Goal: Task Accomplishment & Management: Use online tool/utility

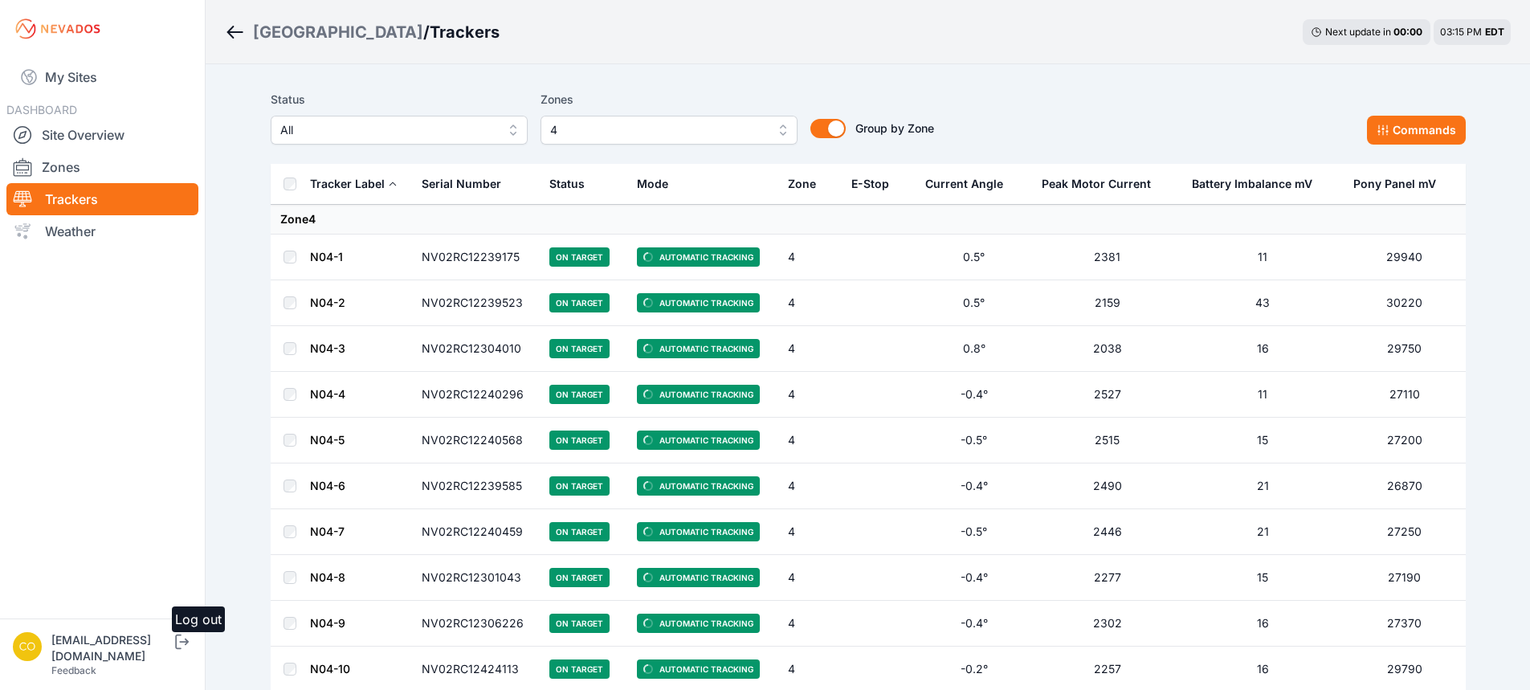
click at [181, 649] on icon "submit" at bounding box center [178, 641] width 6 height 14
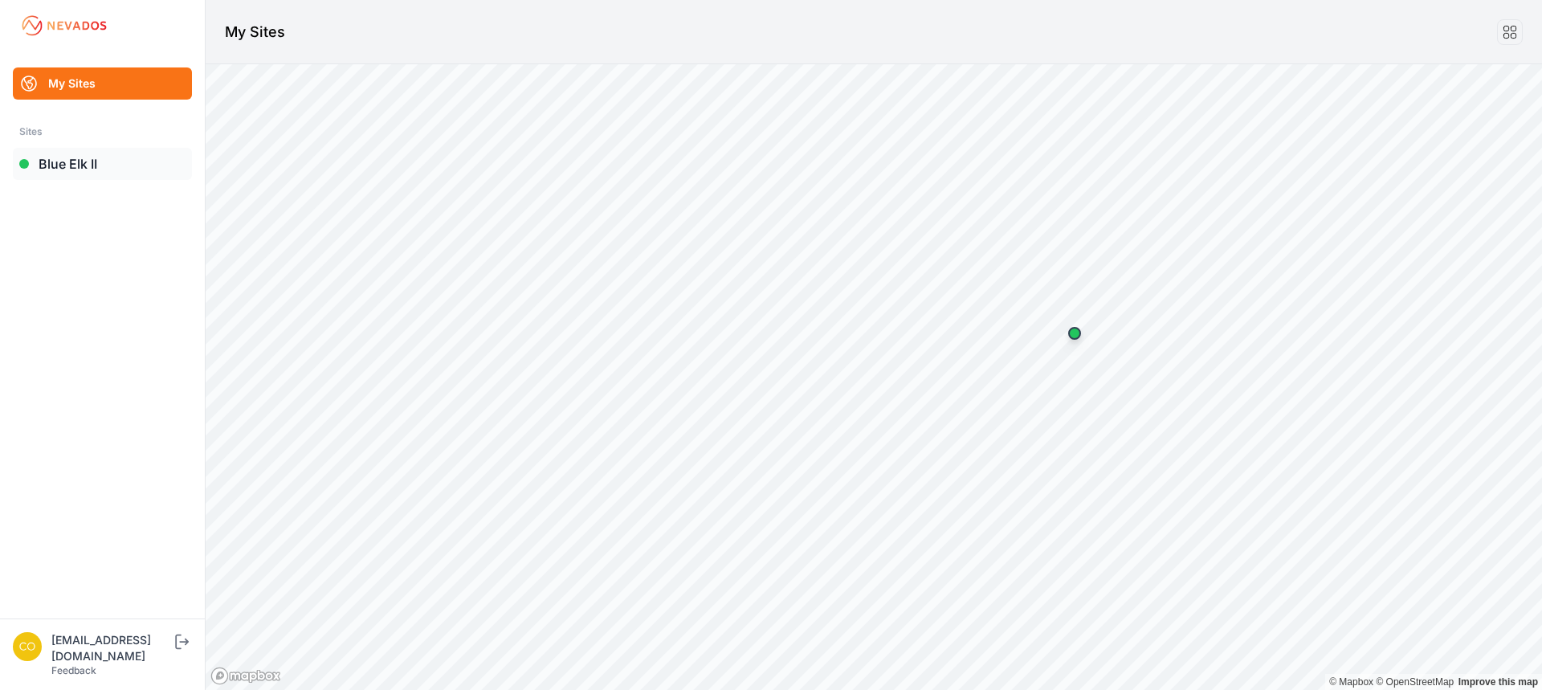
click at [83, 167] on link "Blue Elk II" at bounding box center [102, 164] width 179 height 32
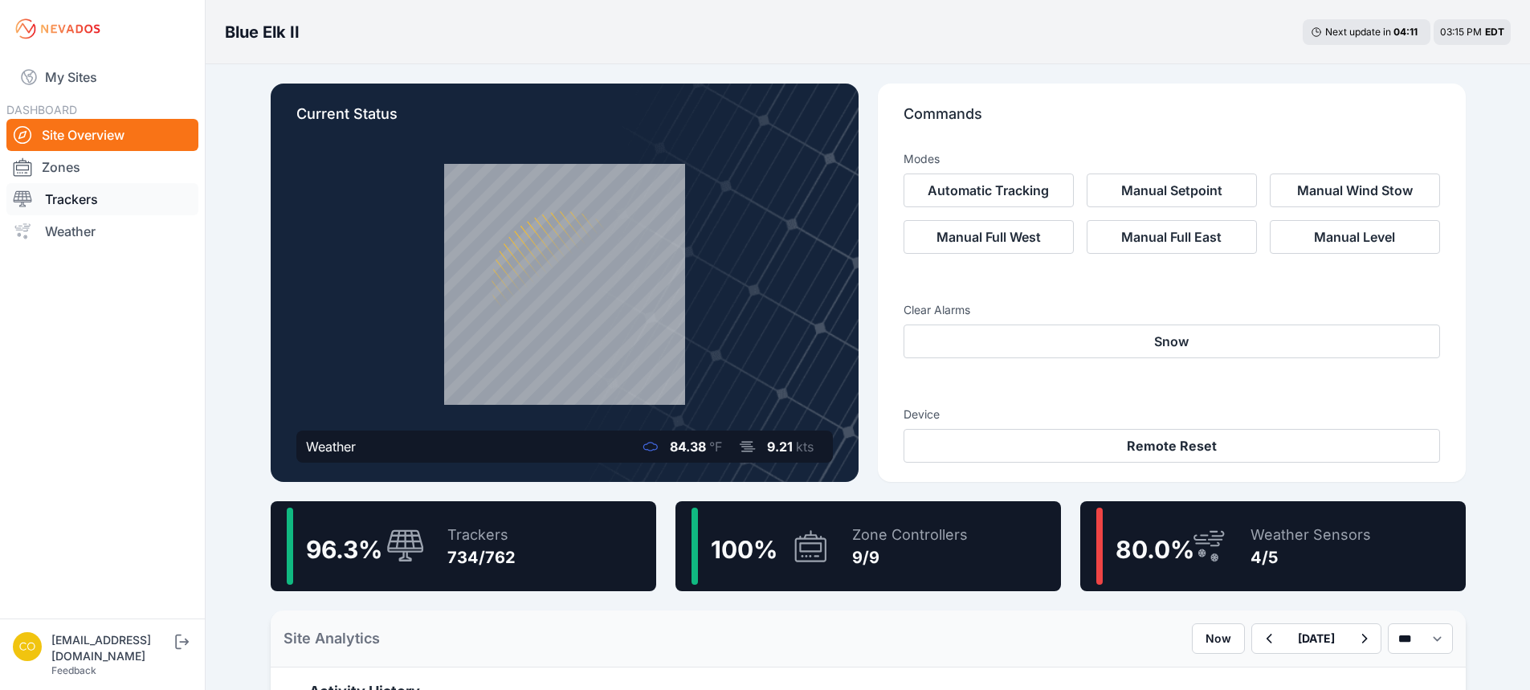
click at [55, 199] on link "Trackers" at bounding box center [102, 199] width 192 height 32
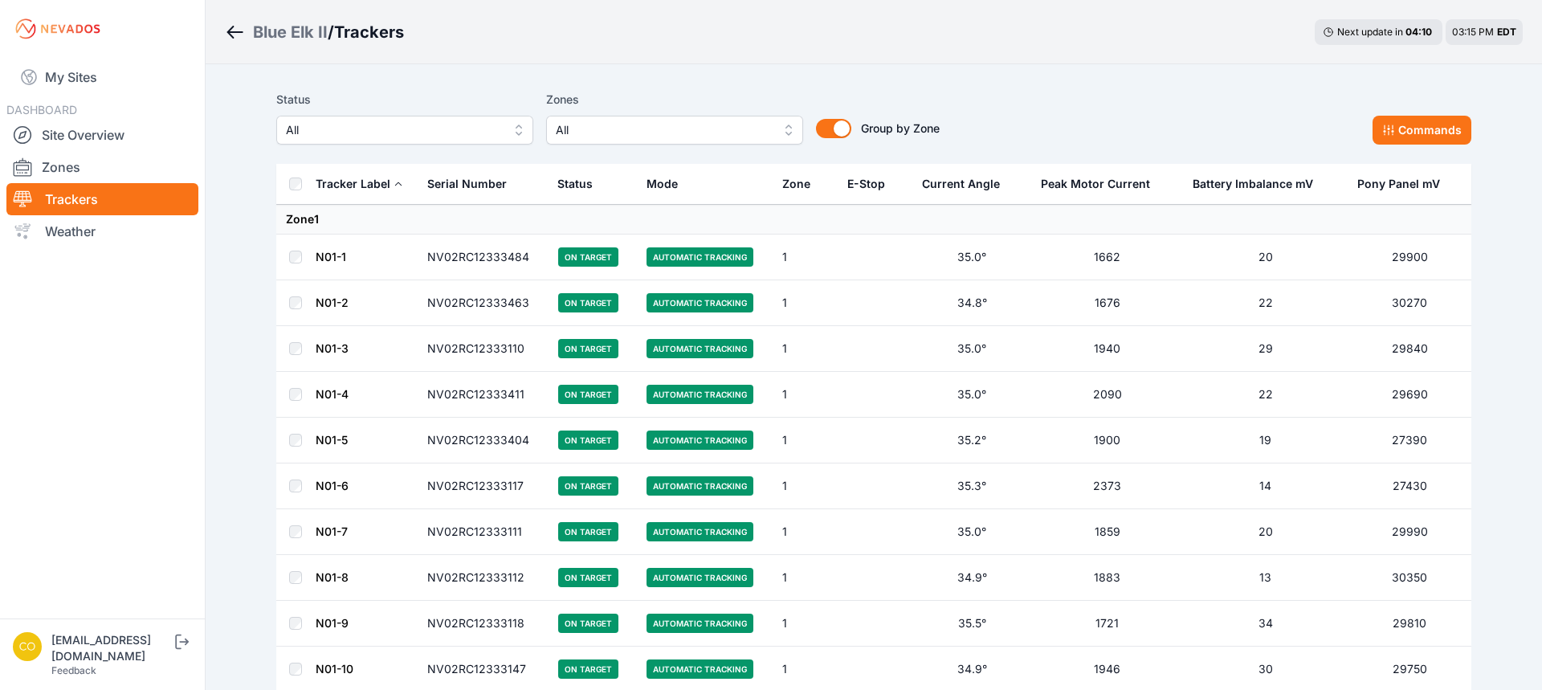
click at [607, 124] on span "All" at bounding box center [663, 129] width 215 height 19
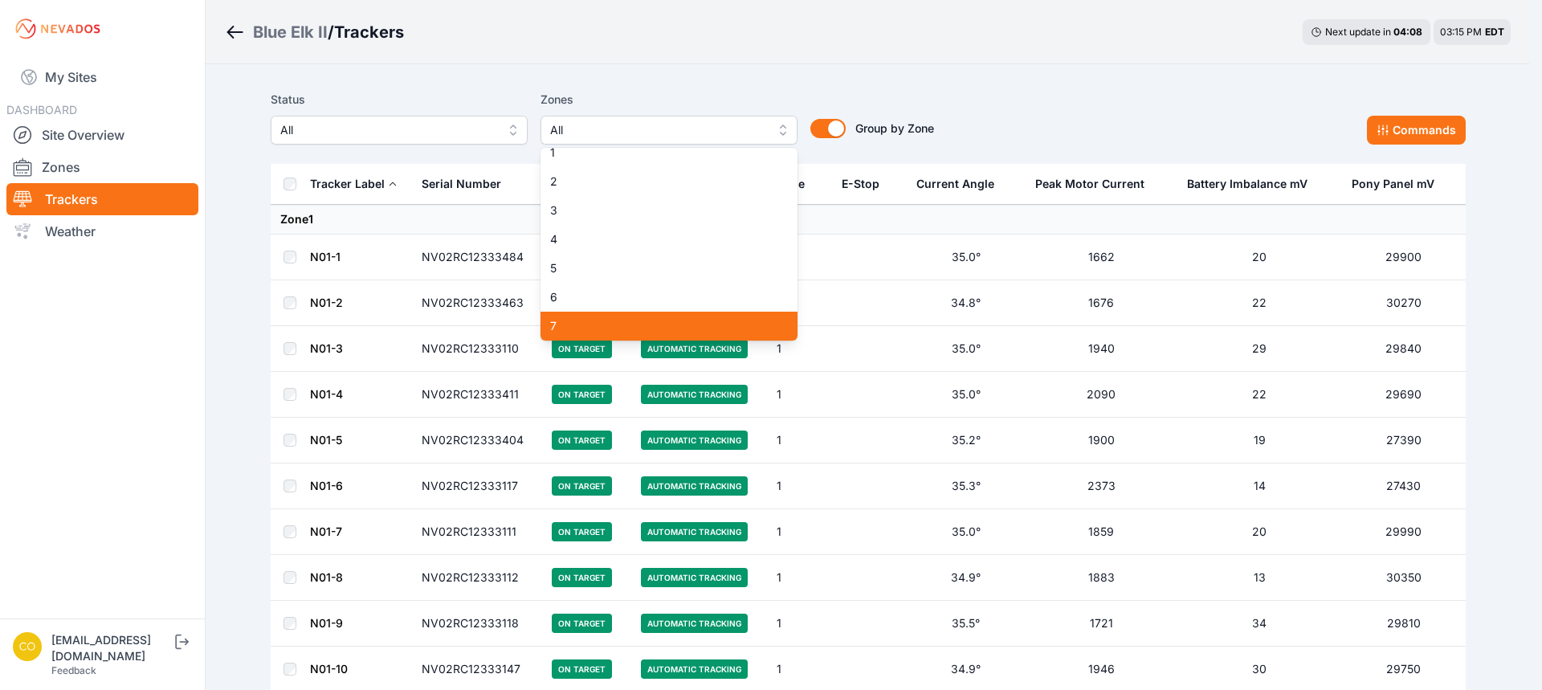
click at [572, 334] on div "7" at bounding box center [668, 326] width 257 height 29
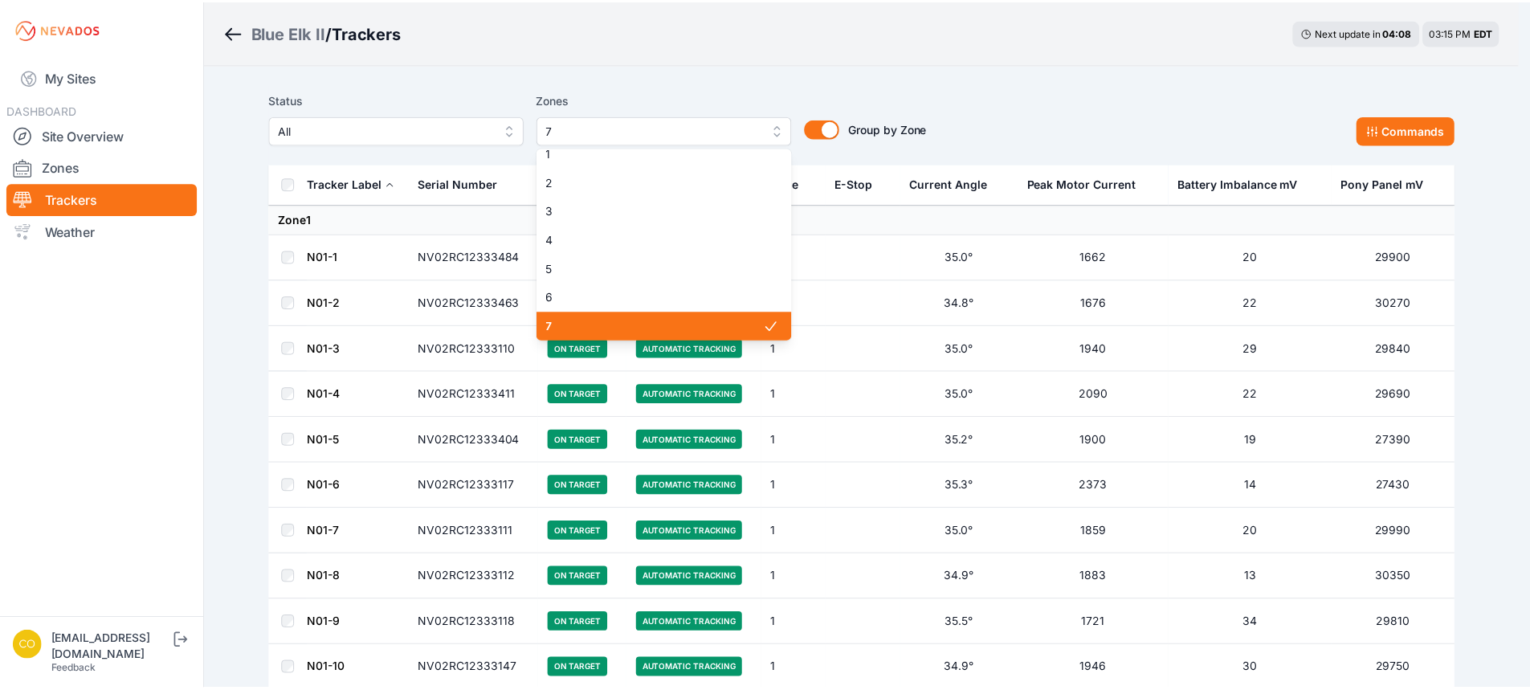
scroll to position [74, 0]
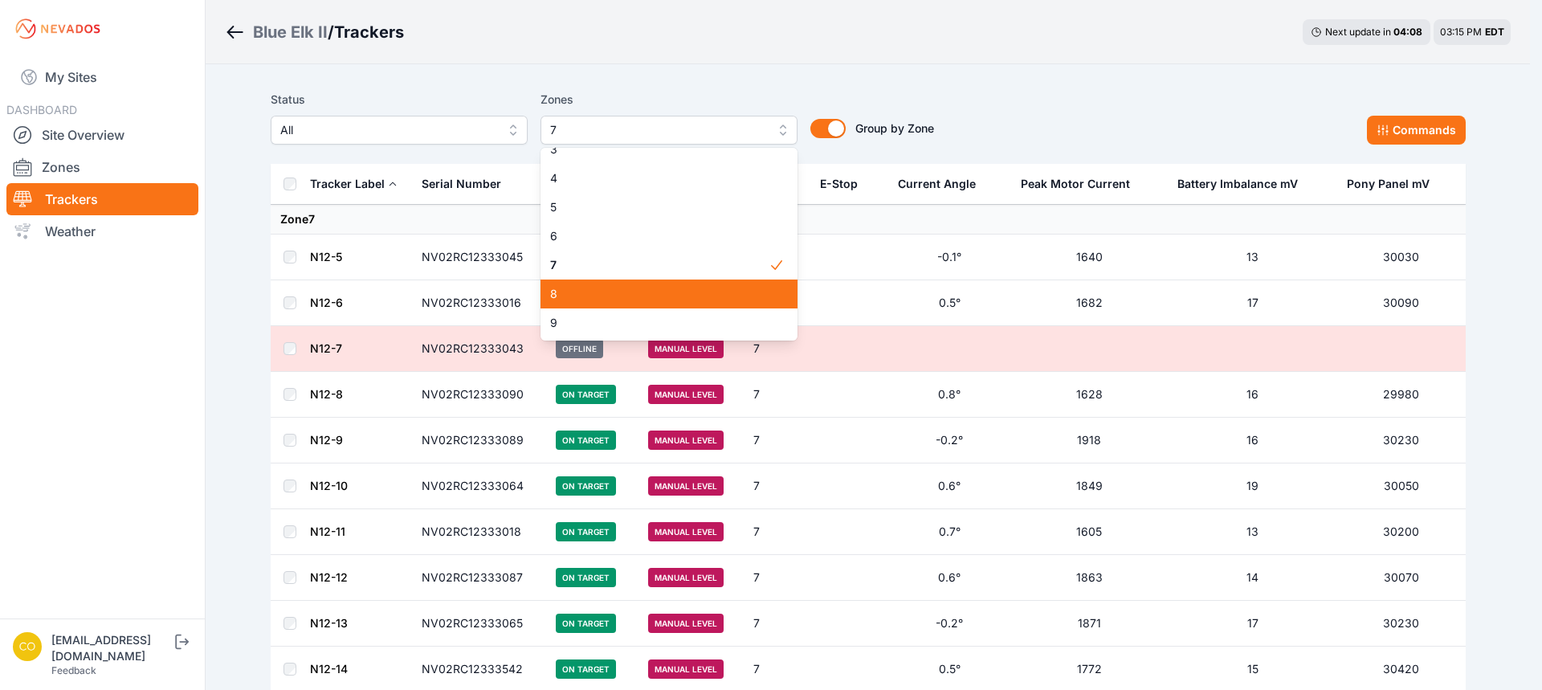
click at [573, 295] on span "8" at bounding box center [659, 294] width 218 height 16
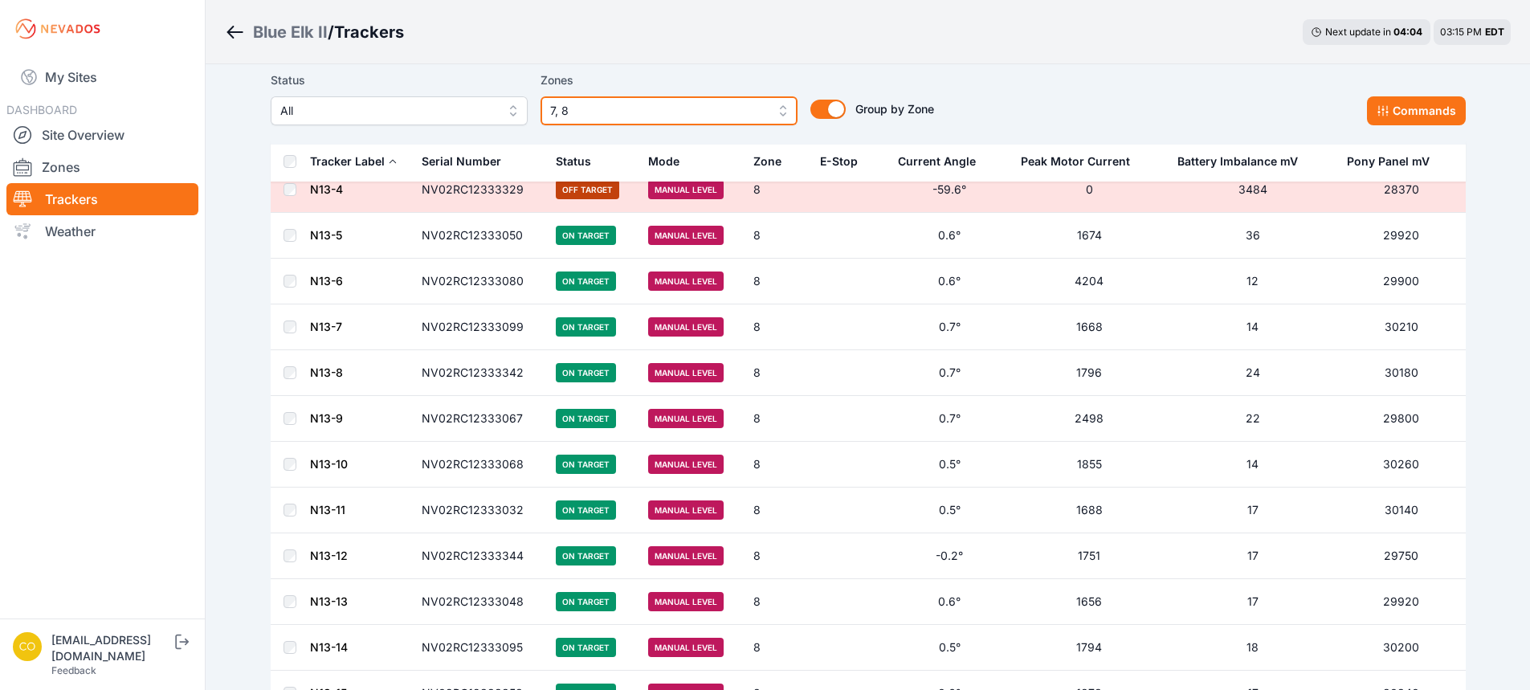
scroll to position [7151, 0]
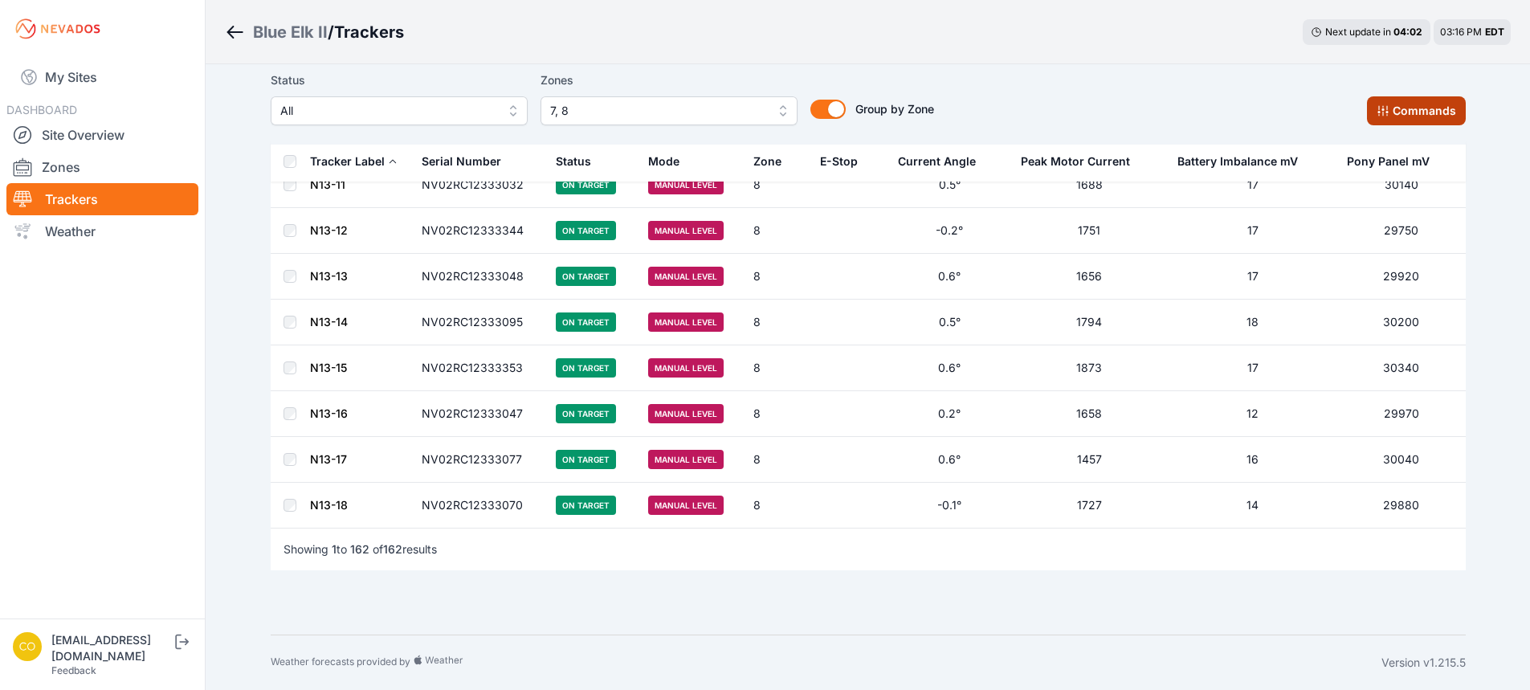
click at [1403, 113] on button "Commands" at bounding box center [1416, 110] width 99 height 29
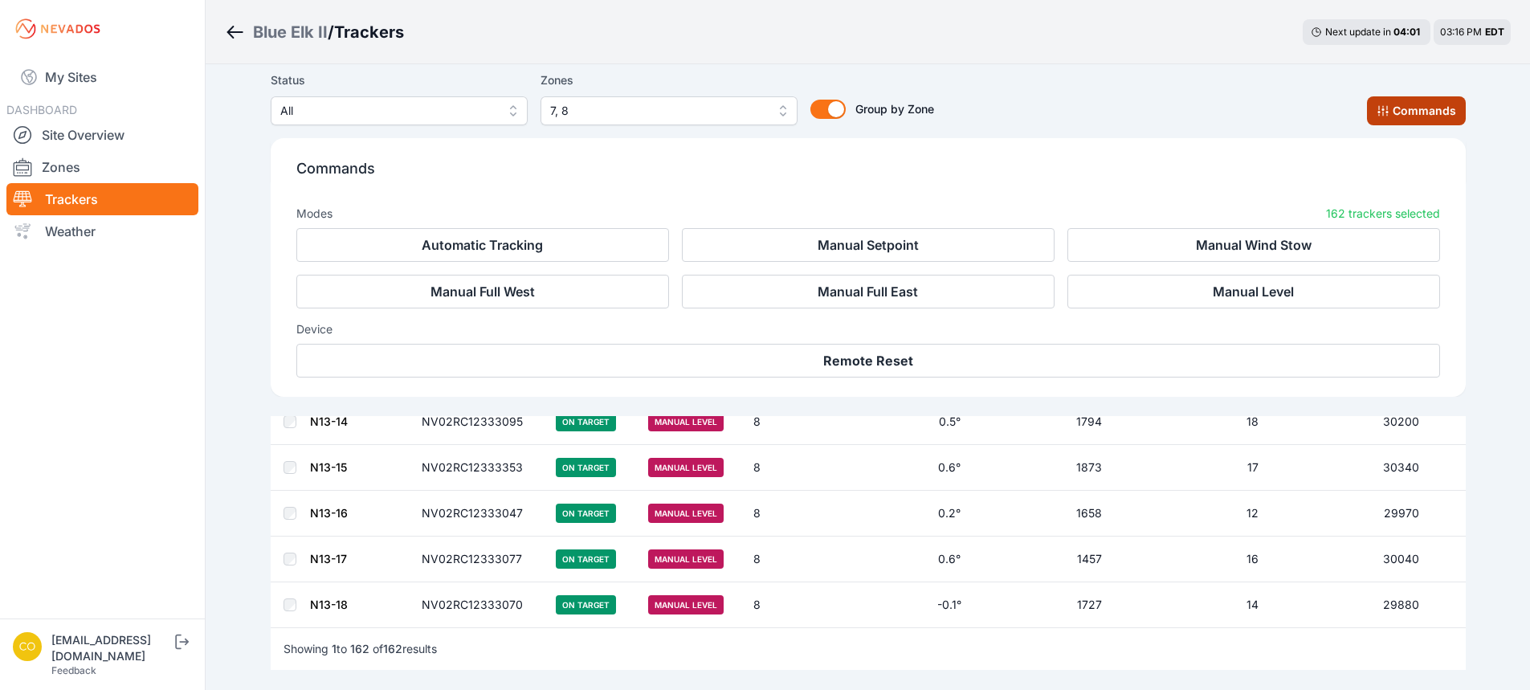
scroll to position [7422, 0]
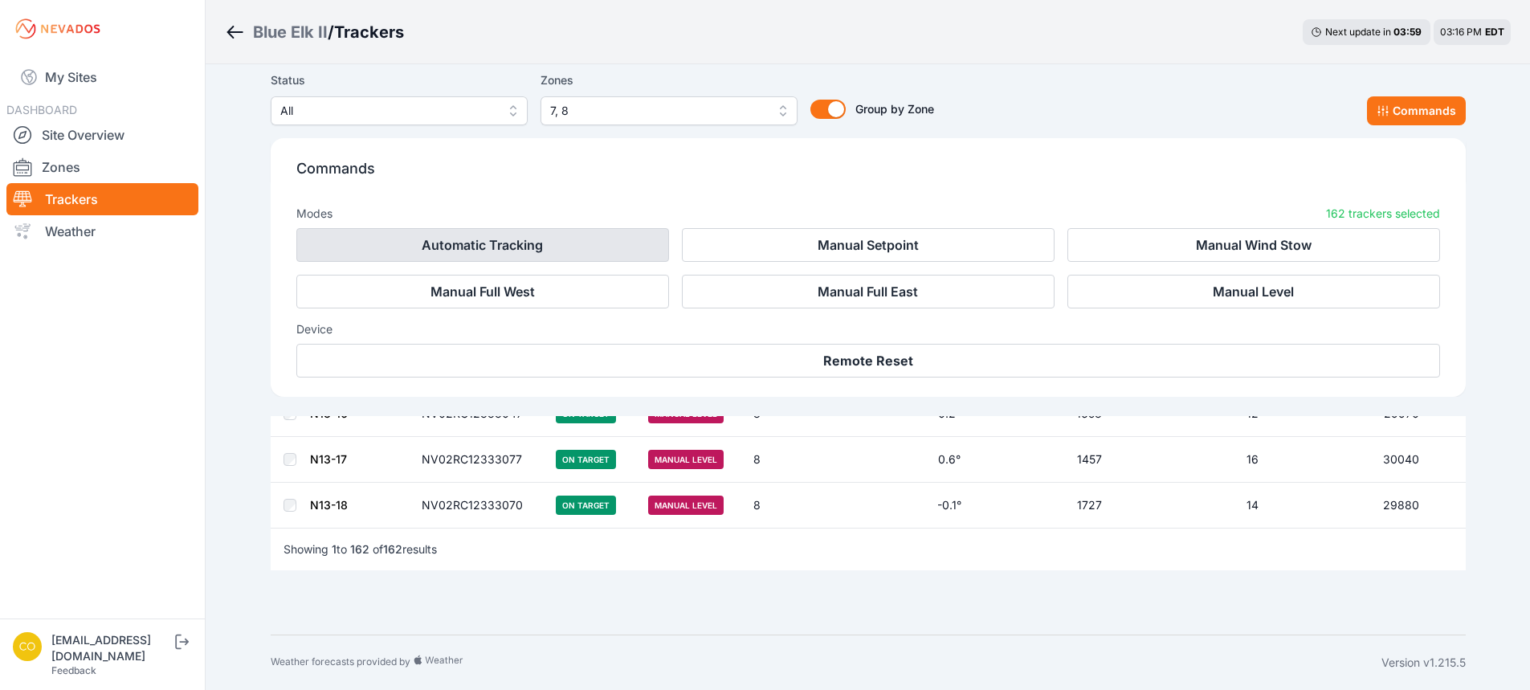
click at [497, 243] on button "Automatic Tracking" at bounding box center [482, 245] width 373 height 34
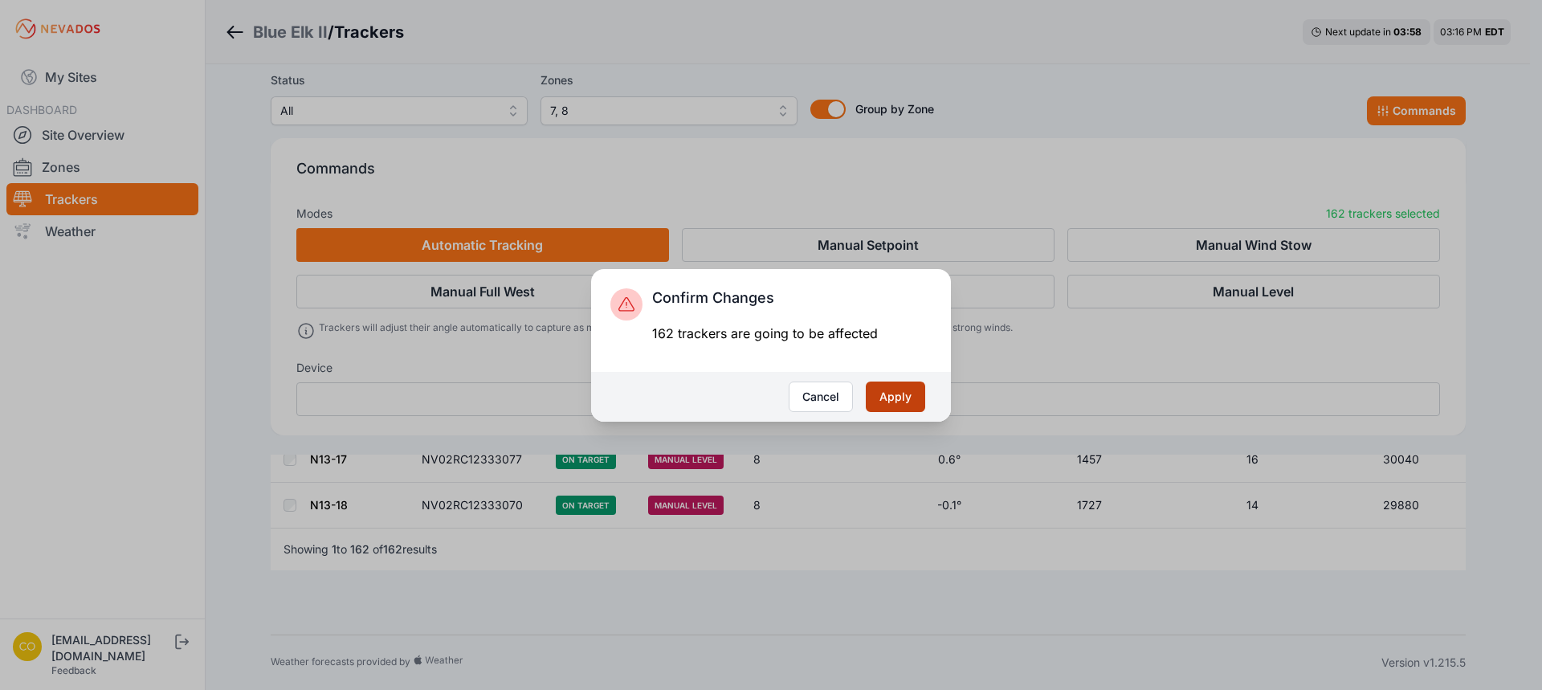
click at [882, 394] on button "Apply" at bounding box center [895, 396] width 59 height 31
